Goal: Task Accomplishment & Management: Manage account settings

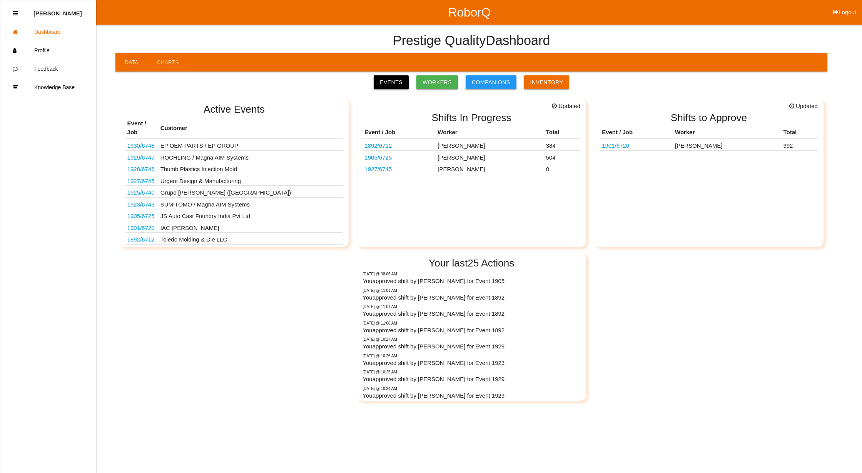
click at [396, 81] on link "Events" at bounding box center [391, 82] width 35 height 14
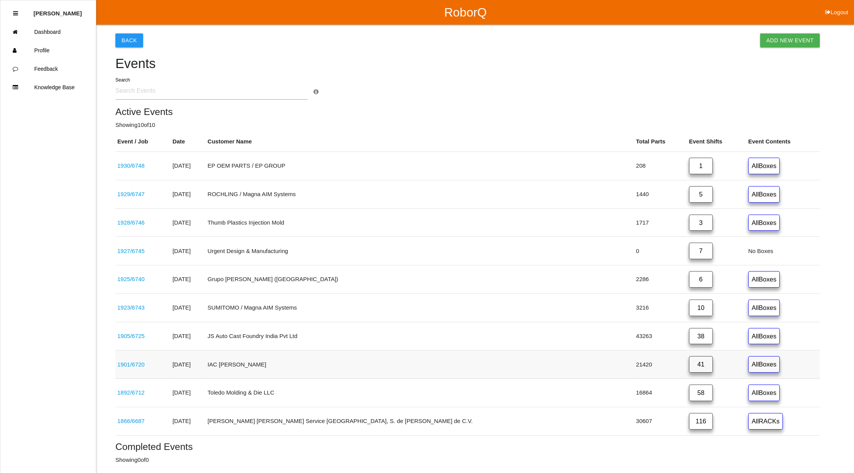
click at [689, 371] on link "41" at bounding box center [701, 364] width 24 height 17
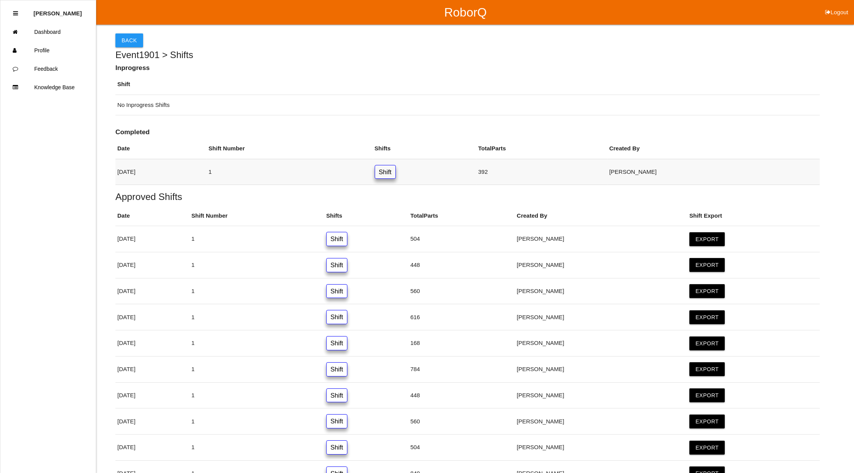
click at [396, 172] on link "Shift" at bounding box center [385, 172] width 21 height 14
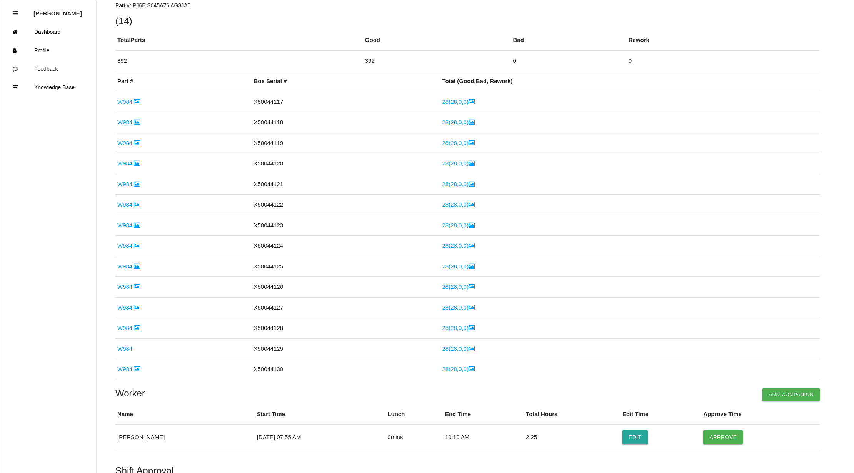
scroll to position [119, 0]
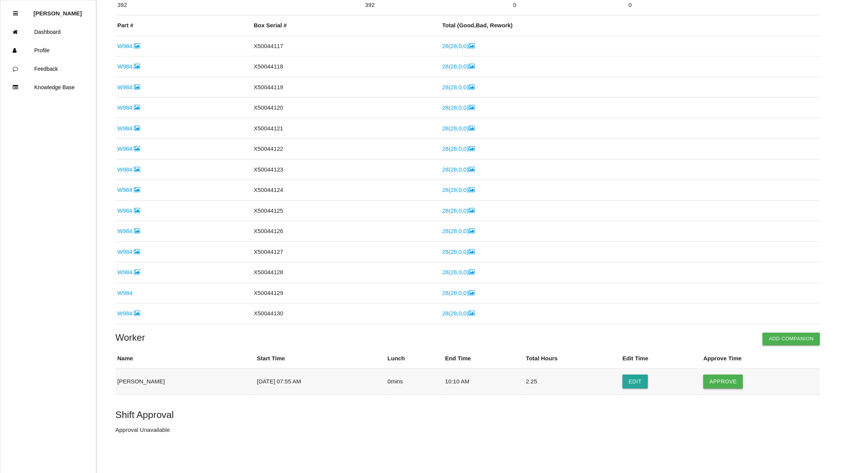
click at [721, 381] on button "Approve" at bounding box center [724, 382] width 40 height 14
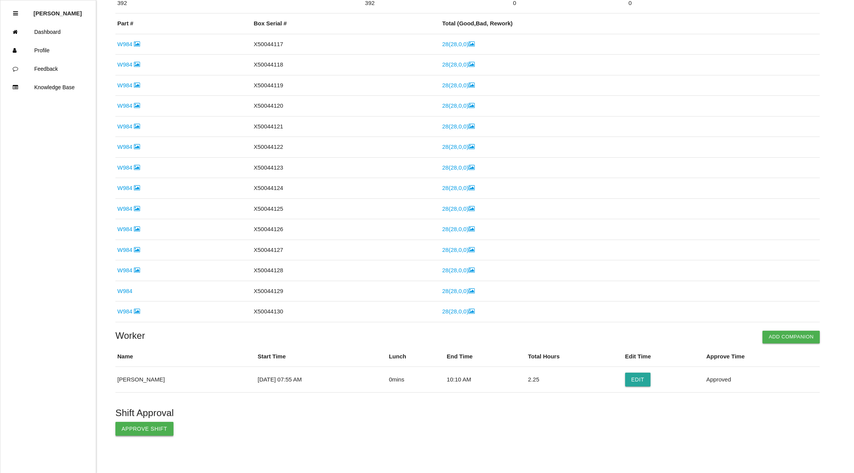
click at [135, 433] on button "Approve Shift" at bounding box center [144, 429] width 58 height 14
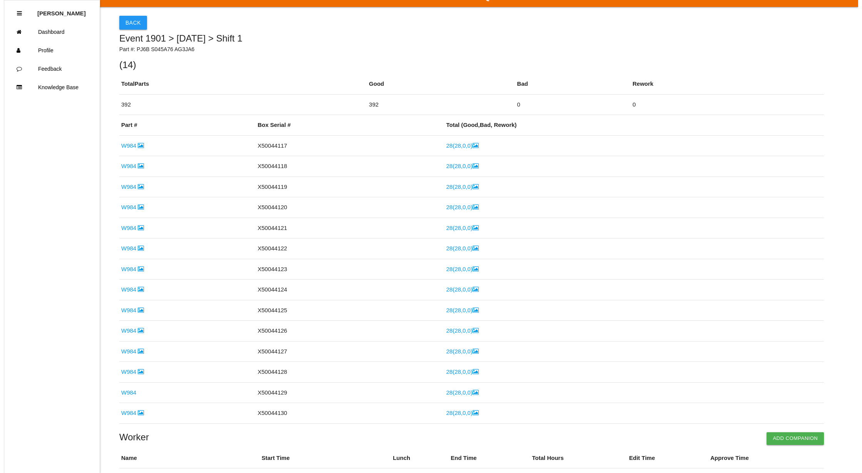
scroll to position [0, 0]
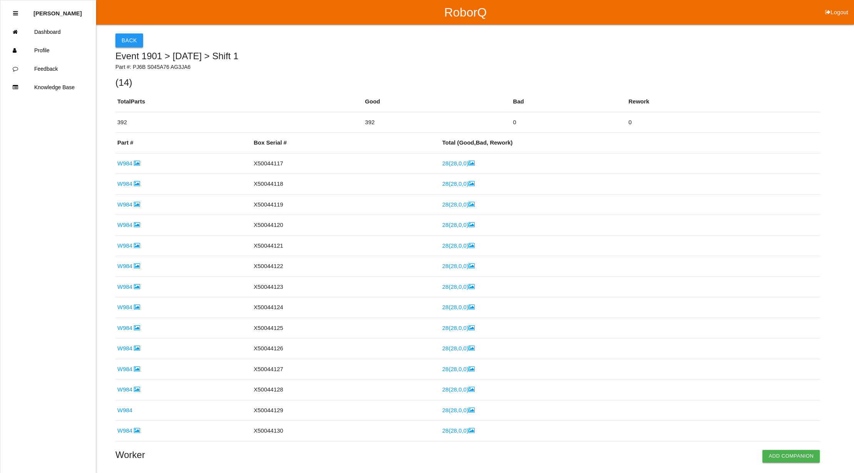
click at [134, 34] on button "Back" at bounding box center [129, 40] width 28 height 14
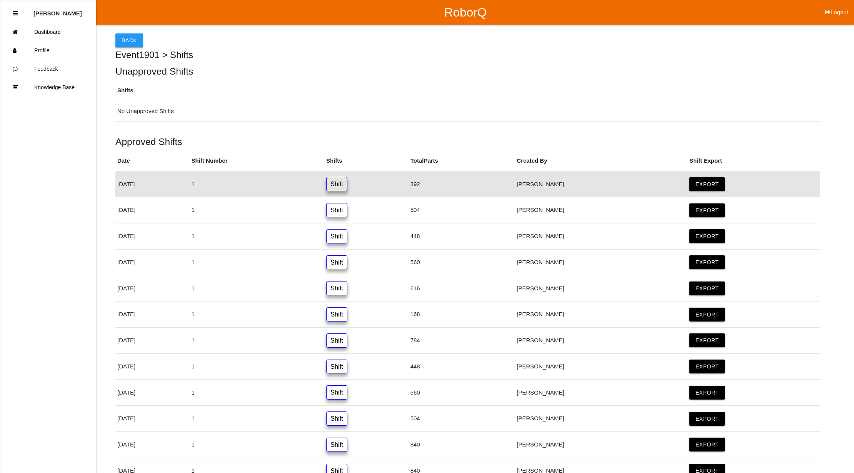
click at [129, 36] on button "Back" at bounding box center [129, 40] width 28 height 14
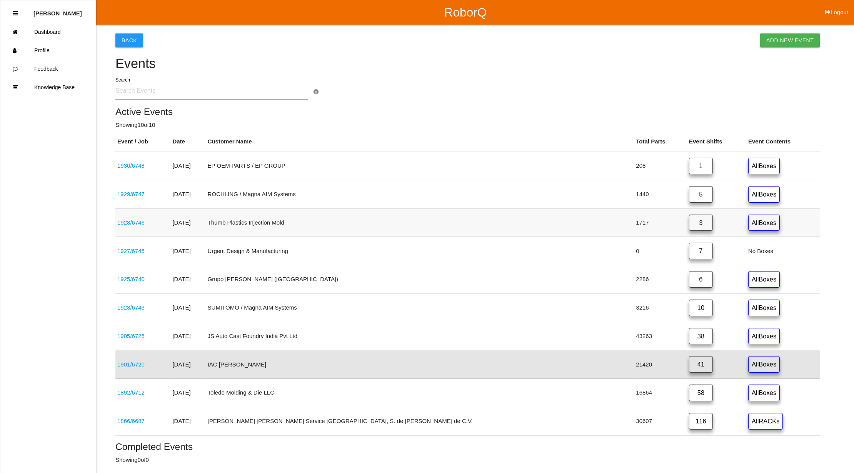
click at [689, 223] on link "3" at bounding box center [701, 223] width 24 height 17
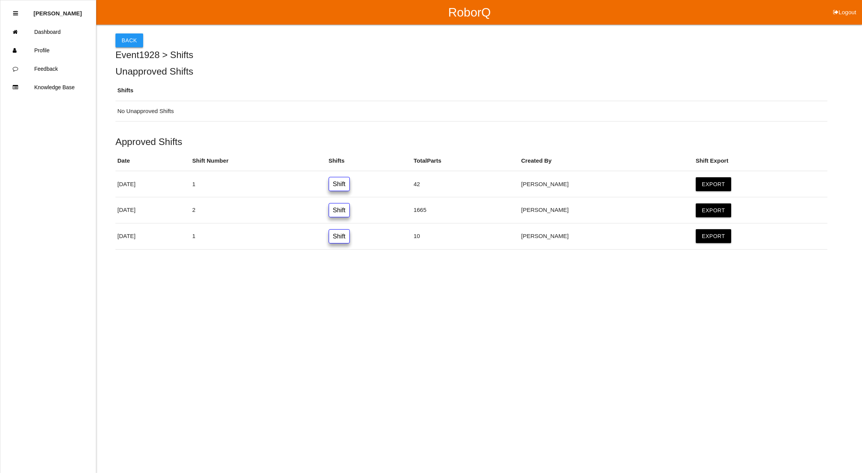
click at [123, 40] on button "Back" at bounding box center [129, 40] width 28 height 14
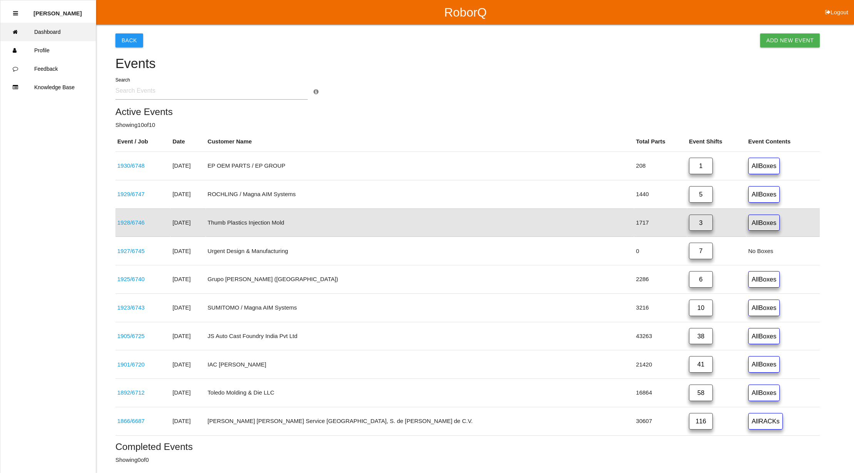
click at [33, 31] on link "Dashboard" at bounding box center [47, 32] width 95 height 18
